Goal: Information Seeking & Learning: Learn about a topic

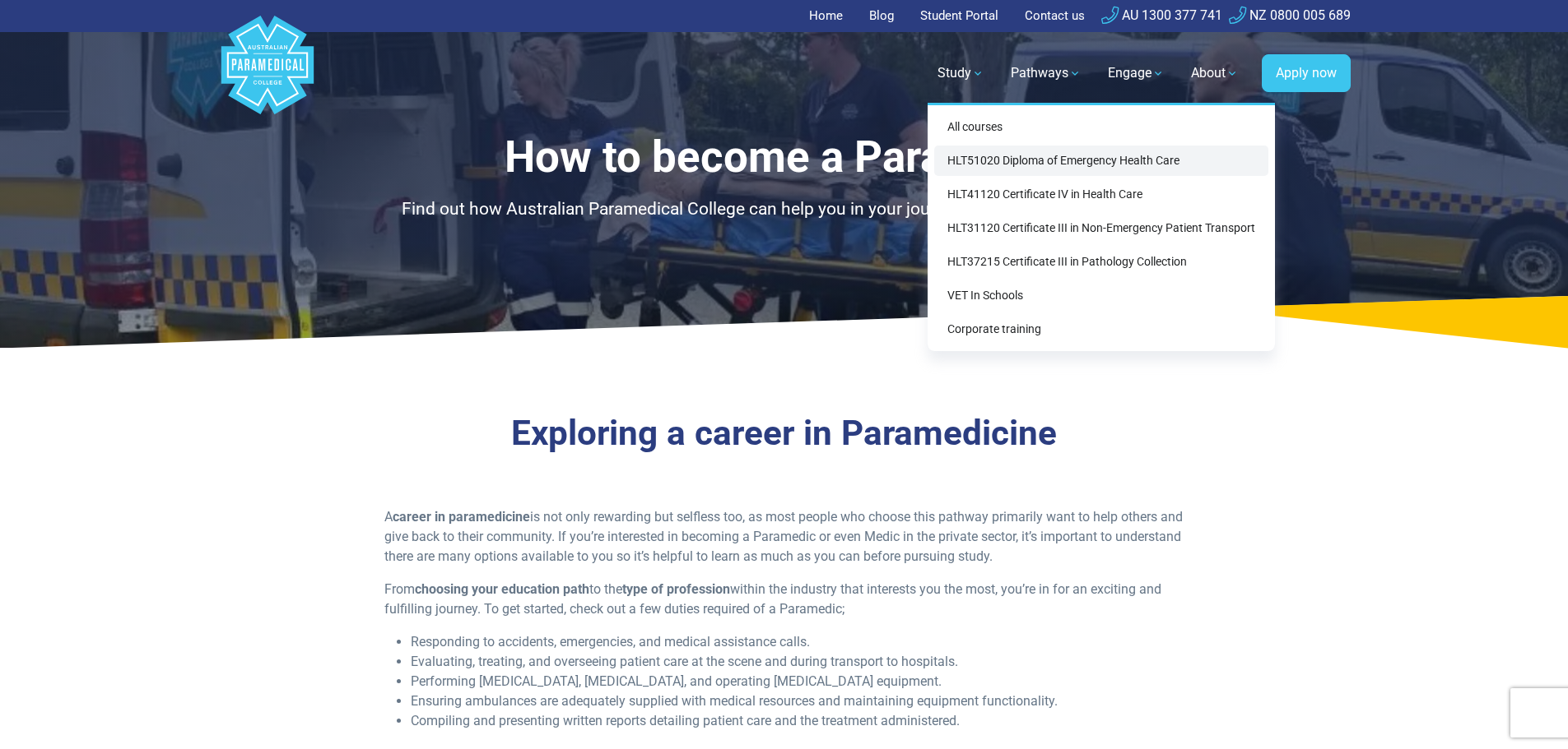
click at [1024, 160] on link "HLT51020 Diploma of Emergency Health Care" at bounding box center [1100, 161] width 334 height 31
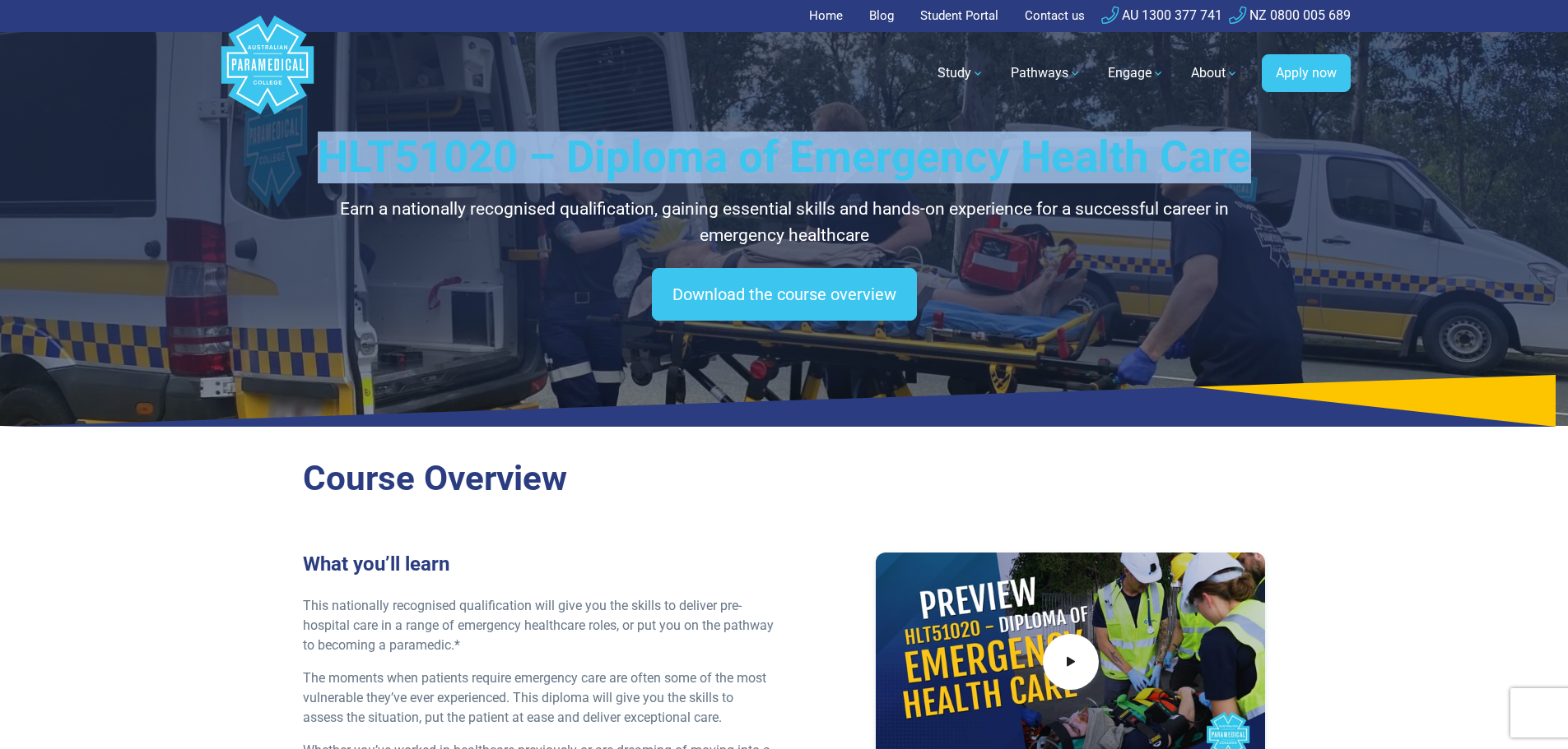
drag, startPoint x: 323, startPoint y: 152, endPoint x: 1262, endPoint y: 140, distance: 939.1
click at [1262, 140] on h1 "HLT51020 – Diploma of Emergency Health Care" at bounding box center [784, 157] width 963 height 52
copy h1 "HLT51020 – Diploma of Emergency Health Care"
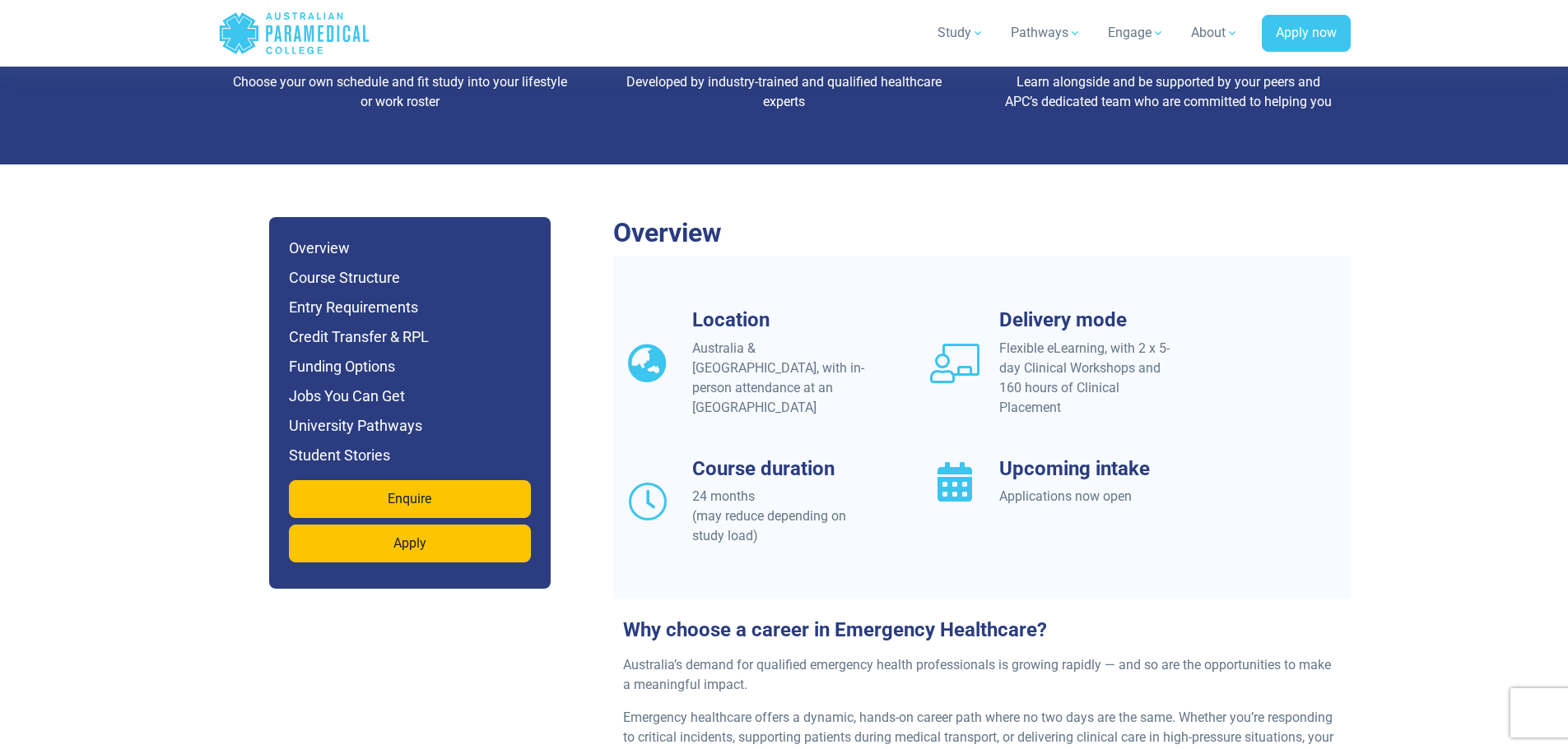
scroll to position [1727, 0]
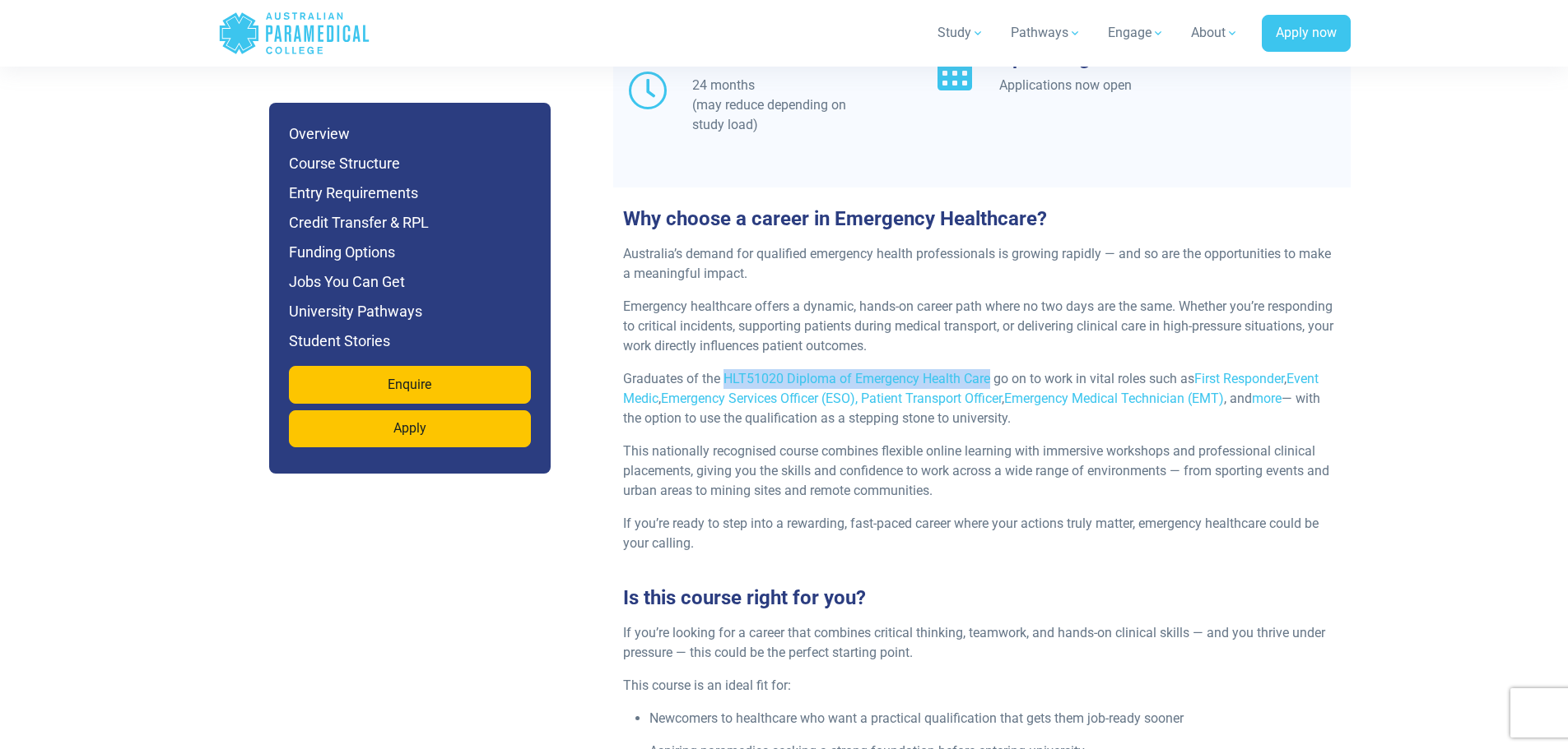
drag, startPoint x: 724, startPoint y: 338, endPoint x: 989, endPoint y: 341, distance: 265.0
click at [989, 369] on p "Graduates of the HLT51020 Diploma of Emergency Health Care go on to work in vit…" at bounding box center [981, 398] width 718 height 59
copy p "HLT51020 Diploma of Emergency Health Care"
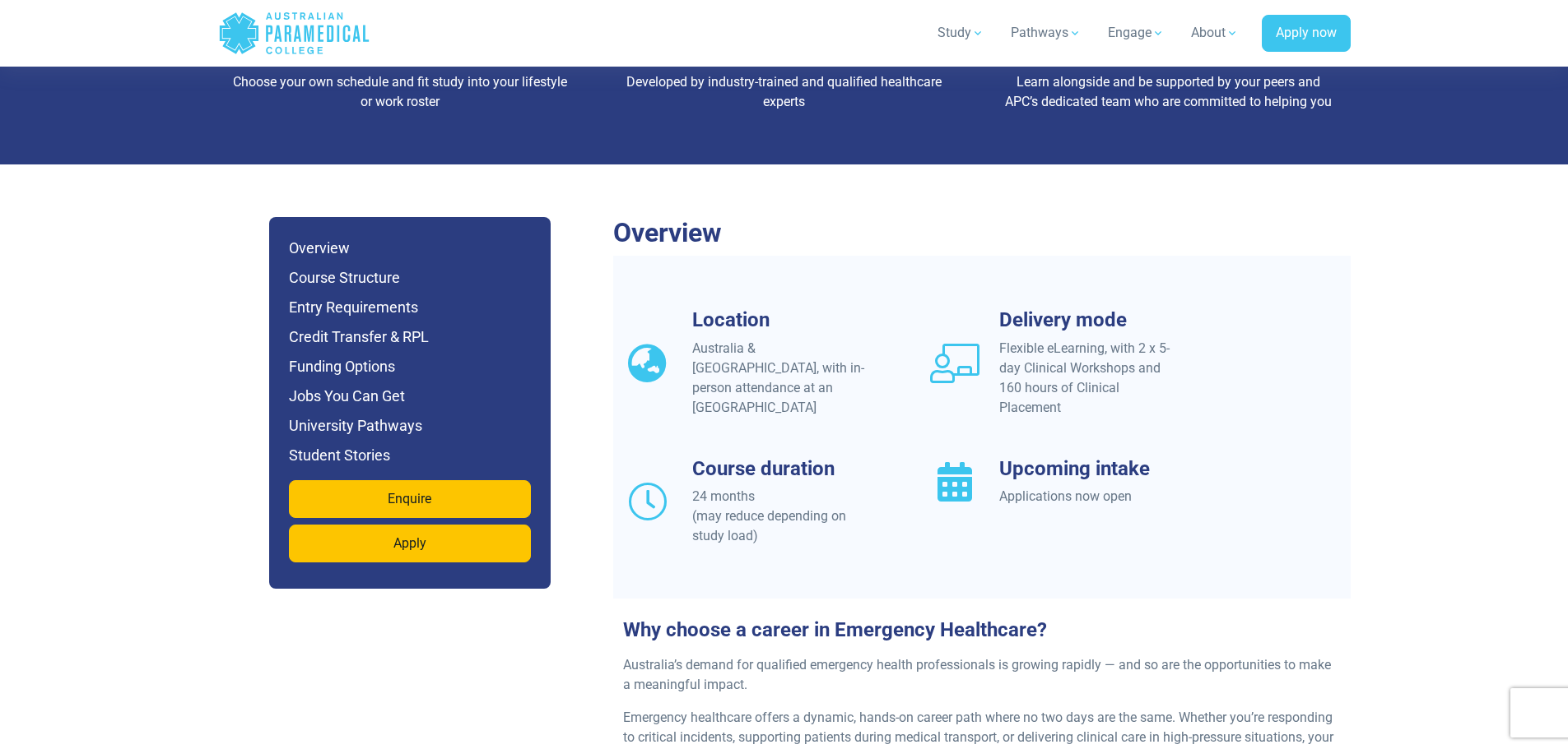
scroll to position [1069, 0]
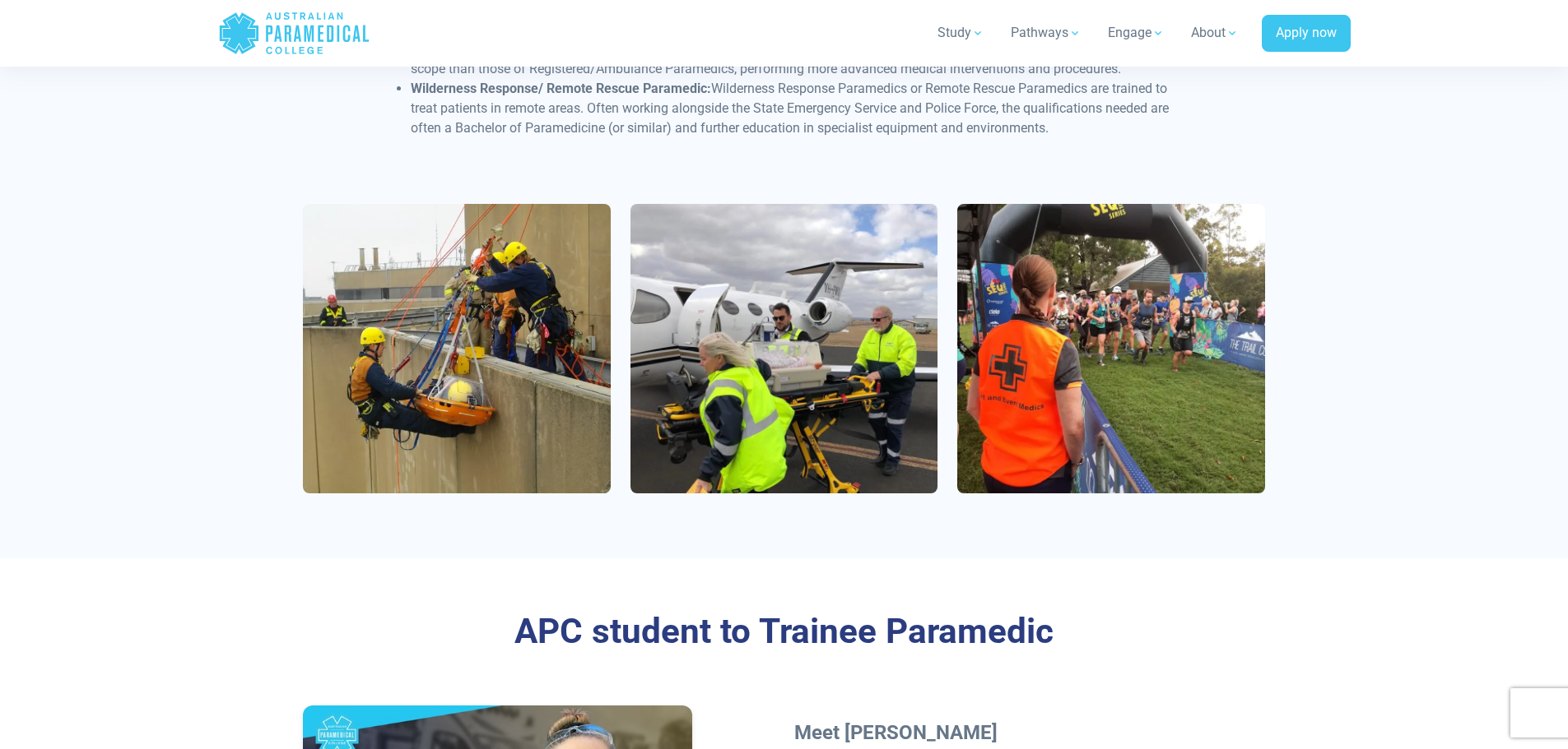
scroll to position [4935, 0]
